Goal: Information Seeking & Learning: Check status

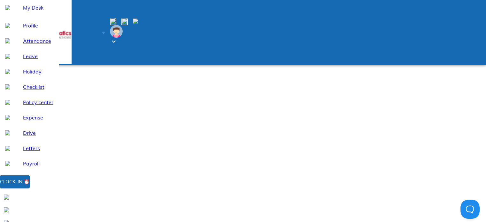
click at [100, 31] on span "Manage" at bounding box center [91, 33] width 15 height 5
click at [47, 48] on span at bounding box center [44, 44] width 5 height 5
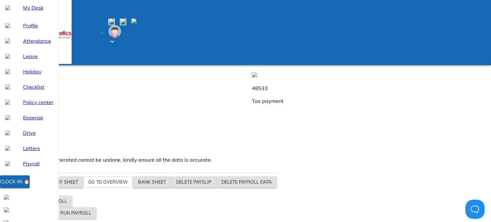
drag, startPoint x: 104, startPoint y: 121, endPoint x: 126, endPoint y: 127, distance: 22.7
click at [126, 105] on div "1190137 Salary payout" at bounding box center [124, 94] width 242 height 20
click at [126, 105] on p "Salary payout" at bounding box center [124, 101] width 242 height 8
